Goal: Find specific page/section: Find specific page/section

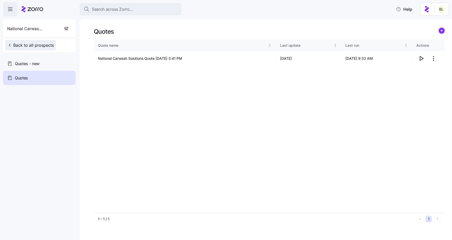
click at [45, 43] on span "Back to all prospects" at bounding box center [30, 45] width 47 height 6
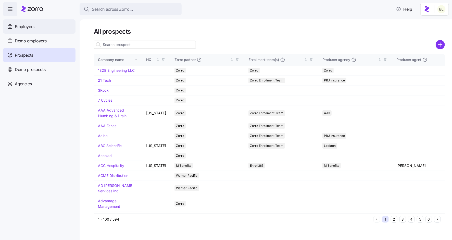
click at [31, 27] on span "Employers" at bounding box center [25, 26] width 20 height 6
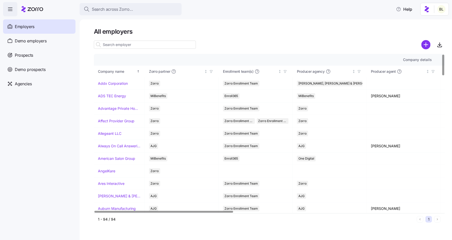
click at [129, 45] on input at bounding box center [145, 45] width 102 height 8
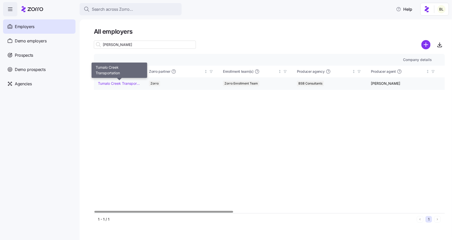
type input "[PERSON_NAME]"
click at [124, 84] on link "Tumalo Creek Transportation" at bounding box center [119, 83] width 43 height 5
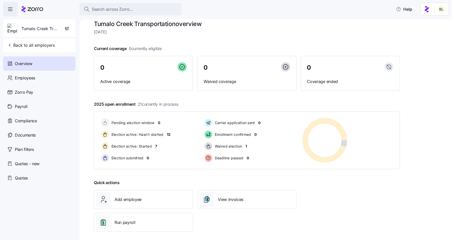
scroll to position [11, 0]
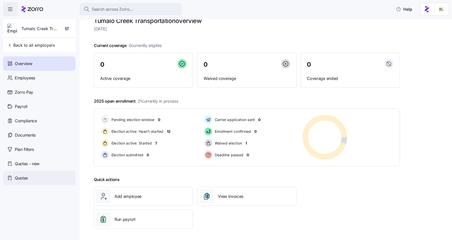
click at [27, 177] on span "Quotes" at bounding box center [21, 178] width 13 height 6
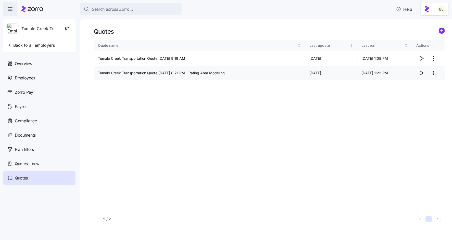
click at [422, 74] on icon "button" at bounding box center [421, 73] width 3 height 4
